Goal: Check status: Check status

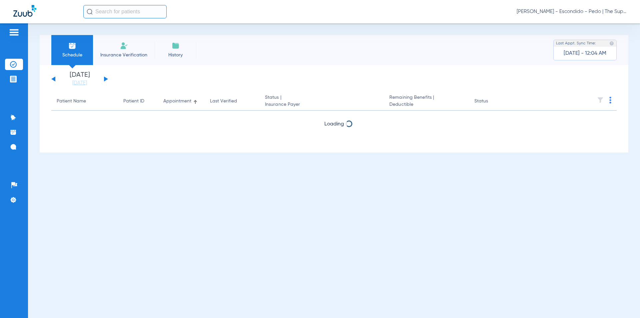
click at [112, 15] on input "text" at bounding box center [124, 11] width 83 height 13
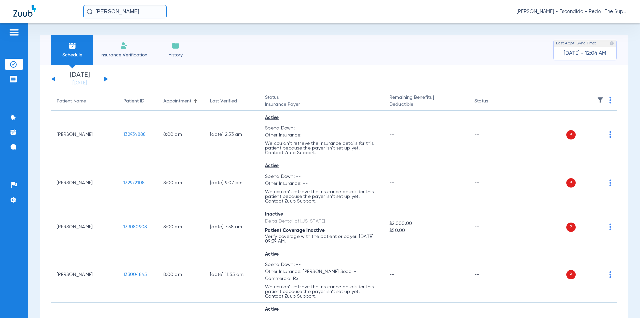
click at [128, 10] on input "[PERSON_NAME]" at bounding box center [124, 11] width 83 height 13
click at [126, 9] on input "[PERSON_NAME]" at bounding box center [124, 11] width 83 height 13
click at [125, 12] on input "[PERSON_NAME]" at bounding box center [124, 11] width 83 height 13
click at [125, 14] on input "[PERSON_NAME]" at bounding box center [124, 11] width 83 height 13
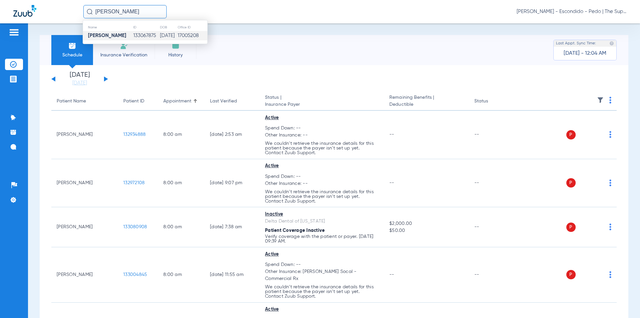
type input "[PERSON_NAME]"
click at [133, 36] on td "133067875" at bounding box center [146, 35] width 27 height 9
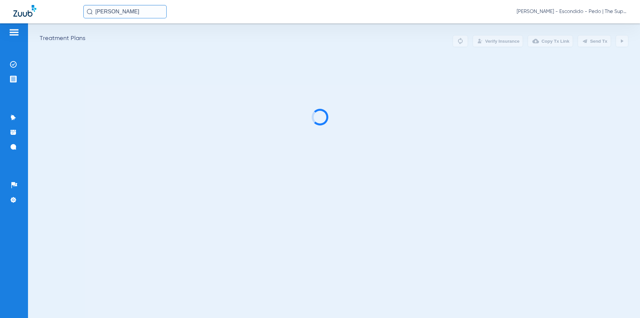
click at [398, 14] on div "[PERSON_NAME] [PERSON_NAME] - Escondido - Pedo | The Super Dentists" at bounding box center [354, 11] width 543 height 13
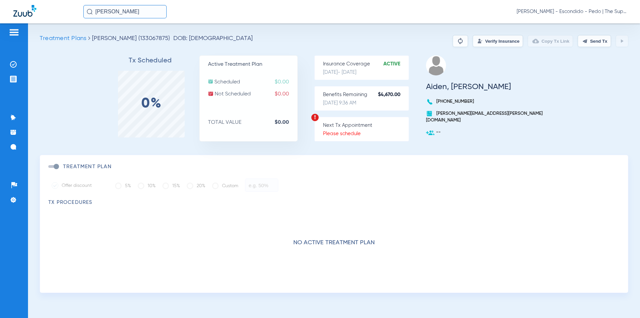
click at [492, 44] on button "Verify Insurance" at bounding box center [498, 41] width 50 height 12
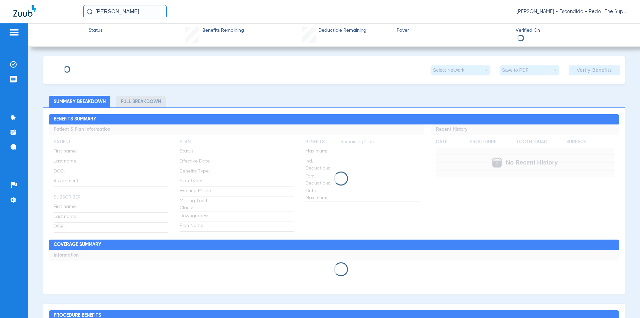
click at [470, 38] on app-payer-section "Payer" at bounding box center [453, 35] width 113 height 16
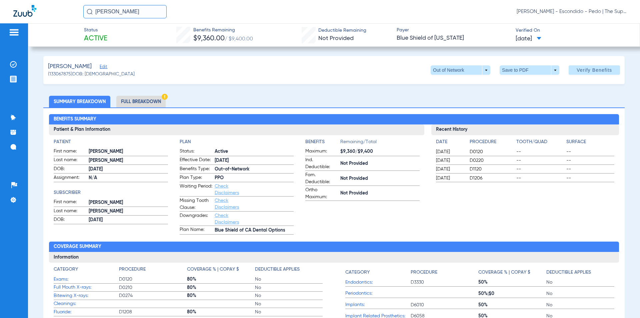
click at [319, 64] on div "[PERSON_NAME] Edit (133067875) DOB: [DEMOGRAPHIC_DATA] Out of Network arrow_dro…" at bounding box center [333, 70] width 581 height 28
click at [183, 68] on div "[PERSON_NAME] Edit (133067875) DOB: [DEMOGRAPHIC_DATA] Out of Network arrow_dro…" at bounding box center [333, 70] width 581 height 28
